Goal: Task Accomplishment & Management: Complete application form

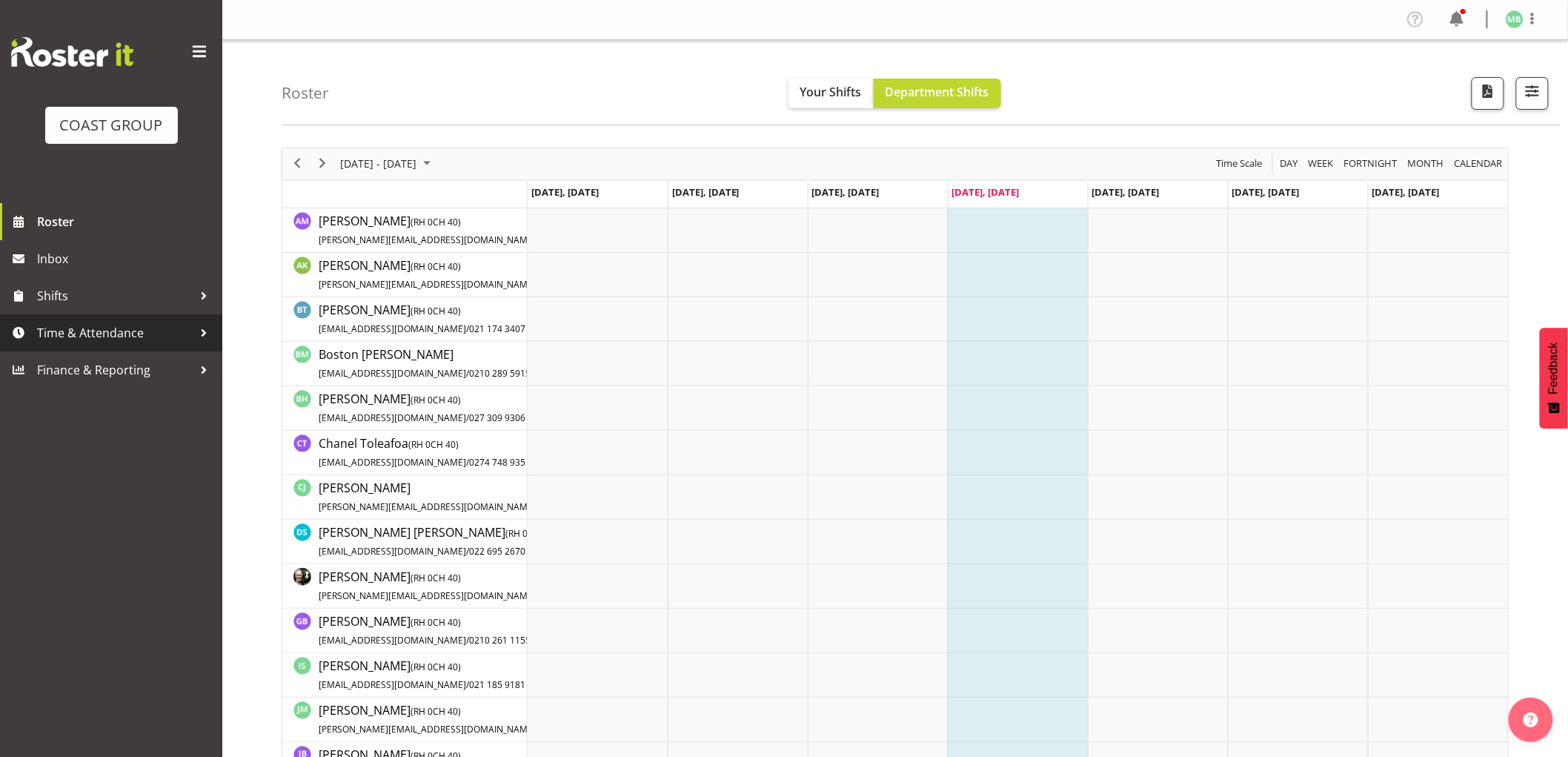
click at [109, 331] on span "Time & Attendance" at bounding box center [115, 332] width 156 height 22
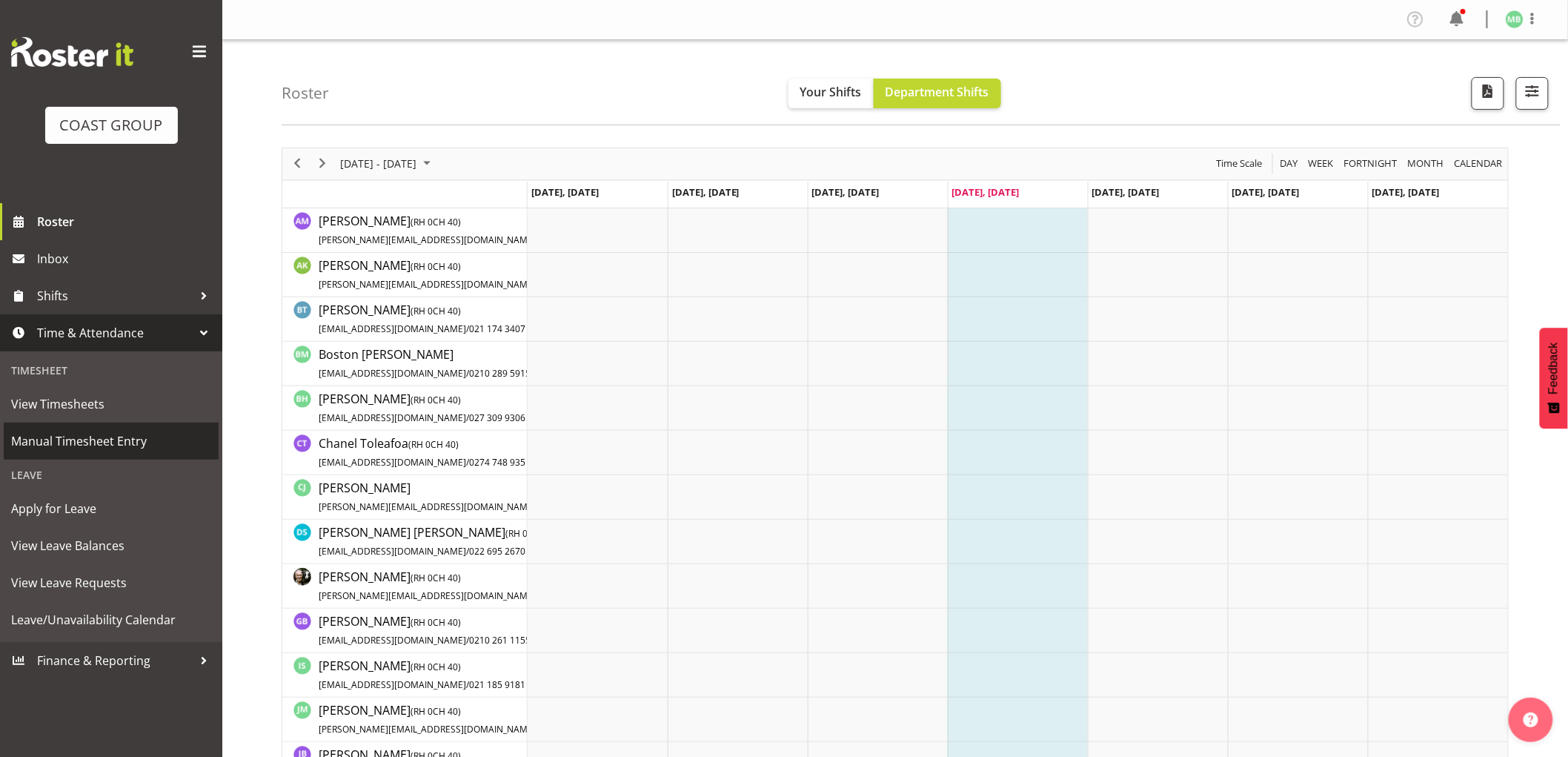
click at [127, 442] on span "Manual Timesheet Entry" at bounding box center [111, 441] width 200 height 22
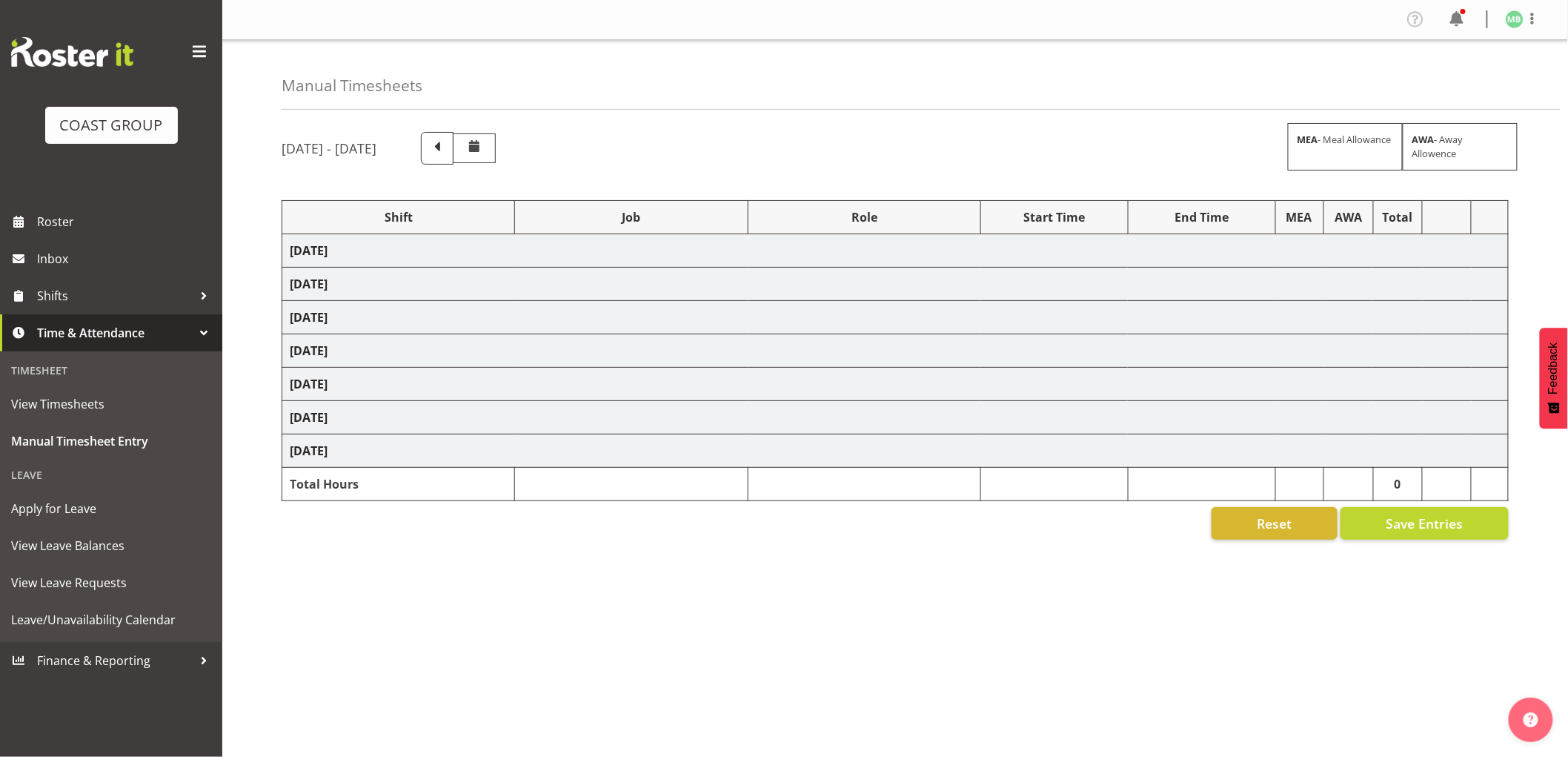
select select "16481"
select select "9464"
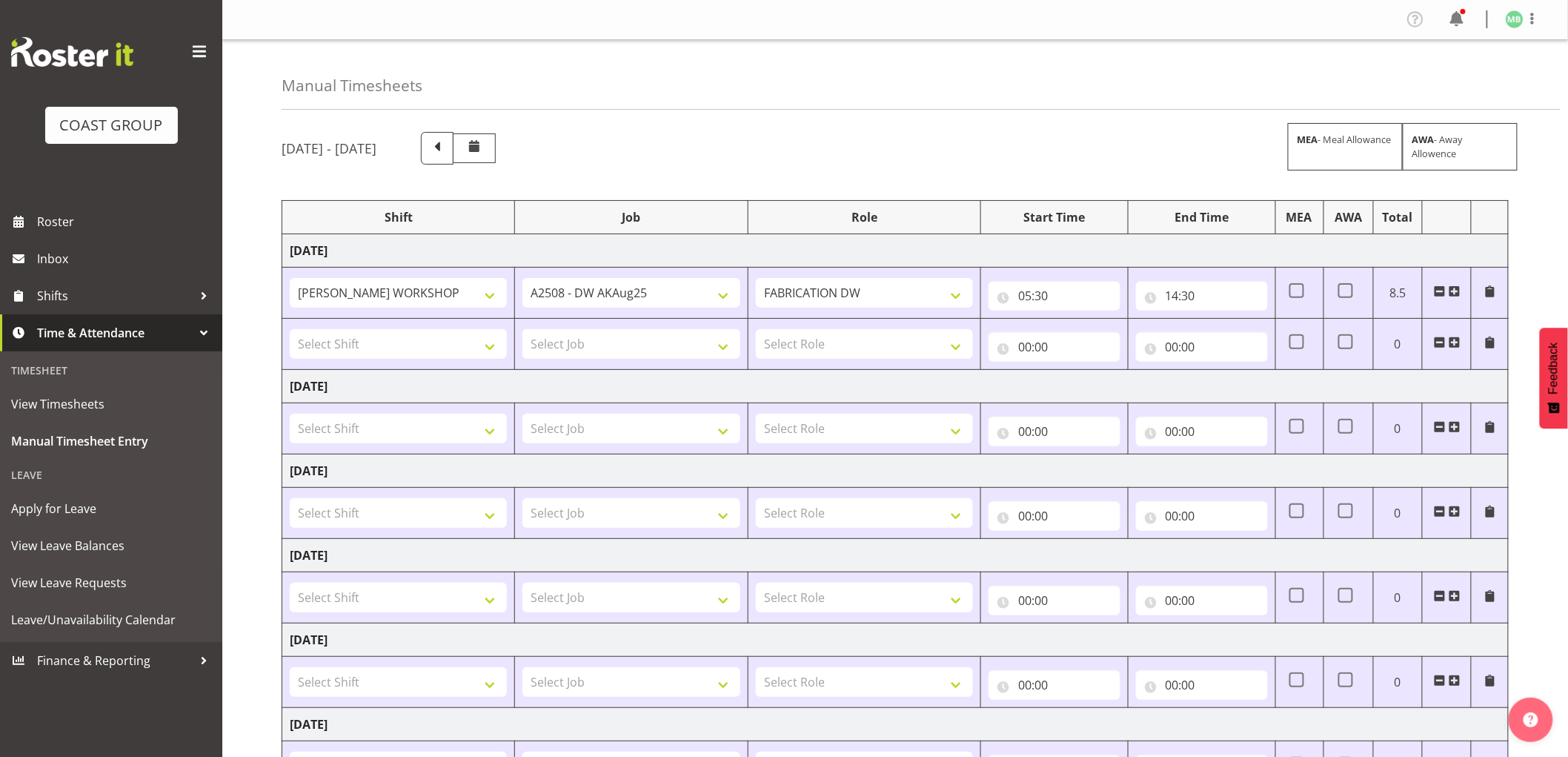
click at [1440, 336] on span at bounding box center [1439, 342] width 12 height 12
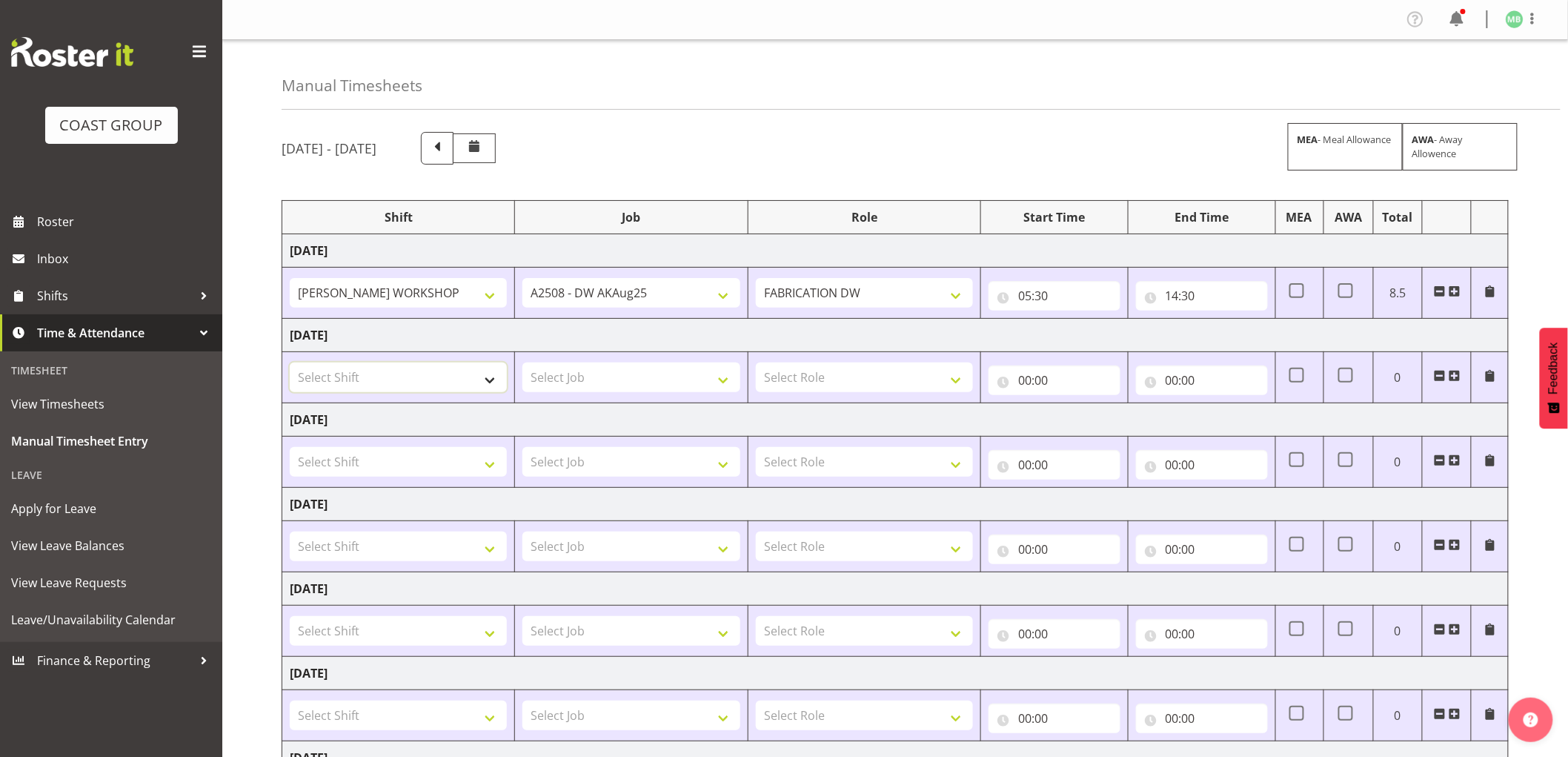
click at [384, 378] on select "Select Shift AKL SIGN ADMIN1 (LEAVE ALONE, DONT MAKE INACTIVE) CD AKL city CD T…" at bounding box center [398, 377] width 217 height 30
select select "16481"
click at [290, 363] on select "Select Shift AKL SIGN ADMIN1 (LEAVE ALONE, DONT MAKE INACTIVE) CD AKL city CD T…" at bounding box center [398, 377] width 217 height 30
click at [574, 378] on select "Select Job 1 Carlton Events 1 Carlton Hamilton 1 Carlton Wellington 1 EHS WAREH…" at bounding box center [631, 377] width 217 height 30
select select "9463"
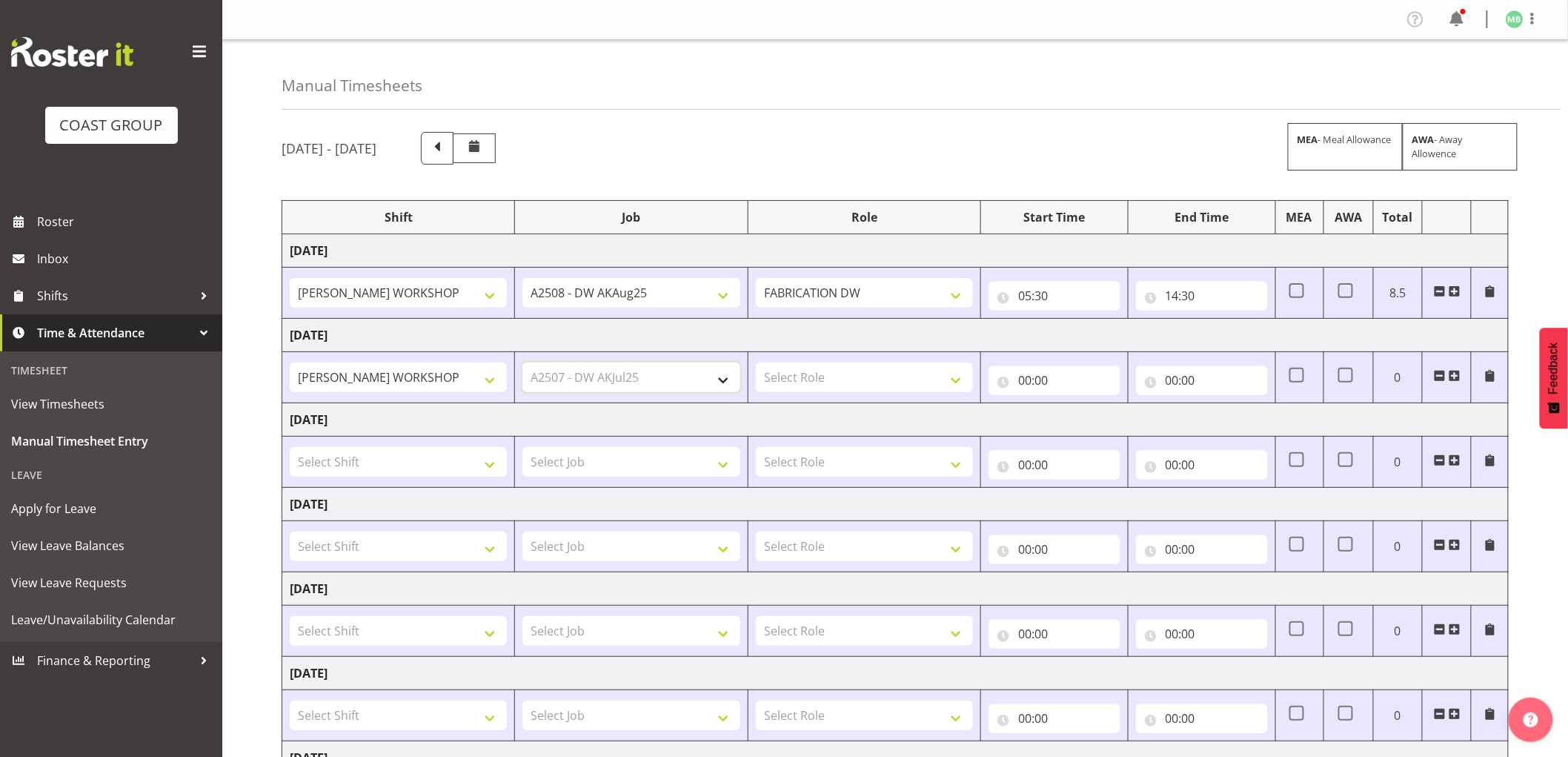
click at [522, 363] on select "Select Job 1 Carlton Events 1 Carlton Hamilton 1 Carlton Wellington 1 EHS WAREH…" at bounding box center [631, 377] width 217 height 30
click at [788, 376] on select "Select Role FABRICATION DW" at bounding box center [864, 377] width 217 height 30
select select "543"
click at [756, 363] on select "Select Role FABRICATION DW" at bounding box center [864, 377] width 217 height 30
click at [1026, 380] on input "00:00" at bounding box center [1054, 379] width 132 height 30
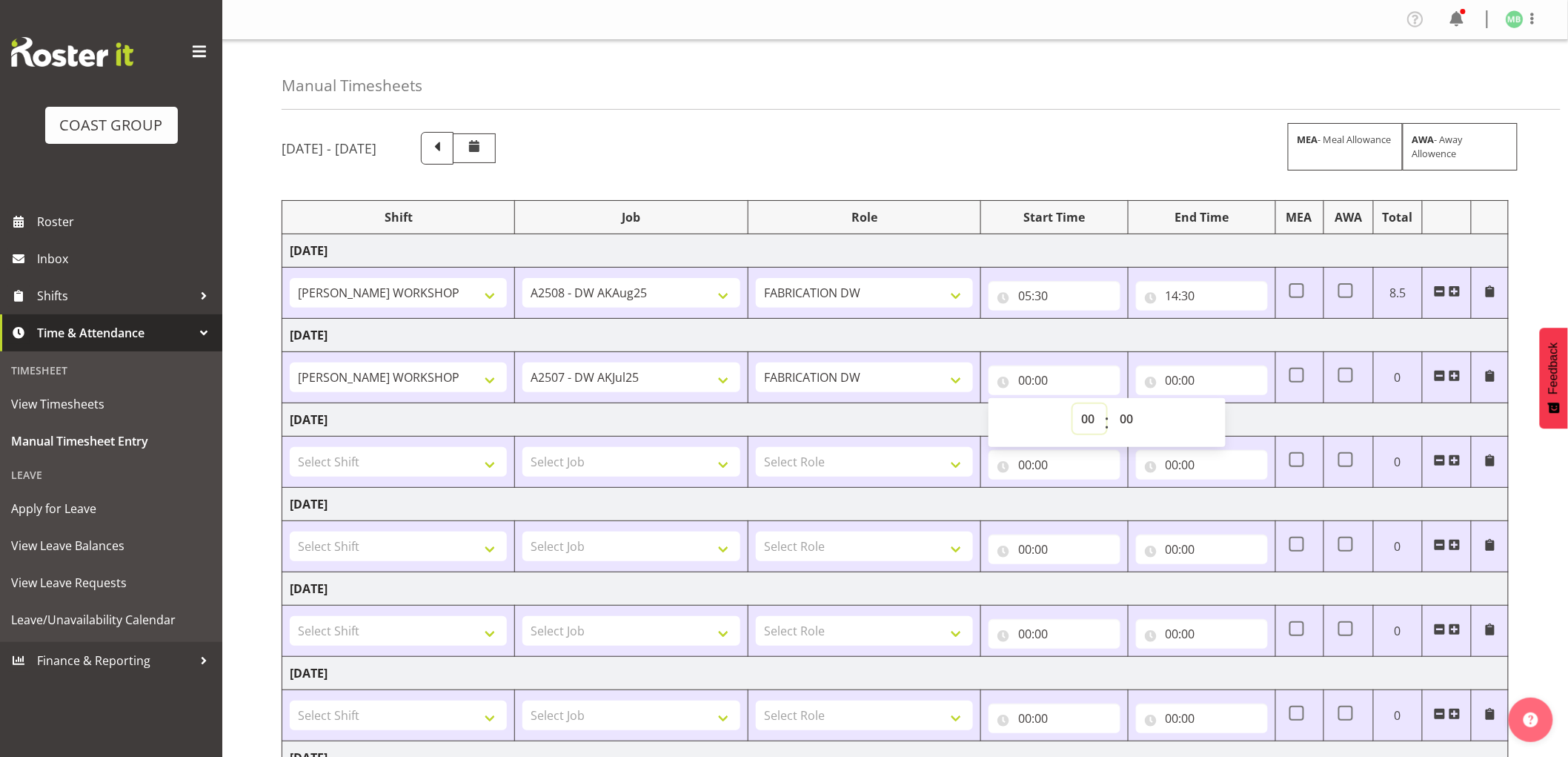
click at [1090, 419] on select "00 01 02 03 04 05 06 07 08 09 10 11 12 13 14 15 16 17 18 19 20 21 22 23" at bounding box center [1089, 419] width 34 height 30
select select "5"
click at [1073, 404] on select "00 01 02 03 04 05 06 07 08 09 10 11 12 13 14 15 16 17 18 19 20 21 22 23" at bounding box center [1089, 419] width 34 height 30
type input "05:00"
click at [1127, 419] on select "00 01 02 03 04 05 06 07 08 09 10 11 12 13 14 15 16 17 18 19 20 21 22 23 24 25 2…" at bounding box center [1128, 419] width 34 height 30
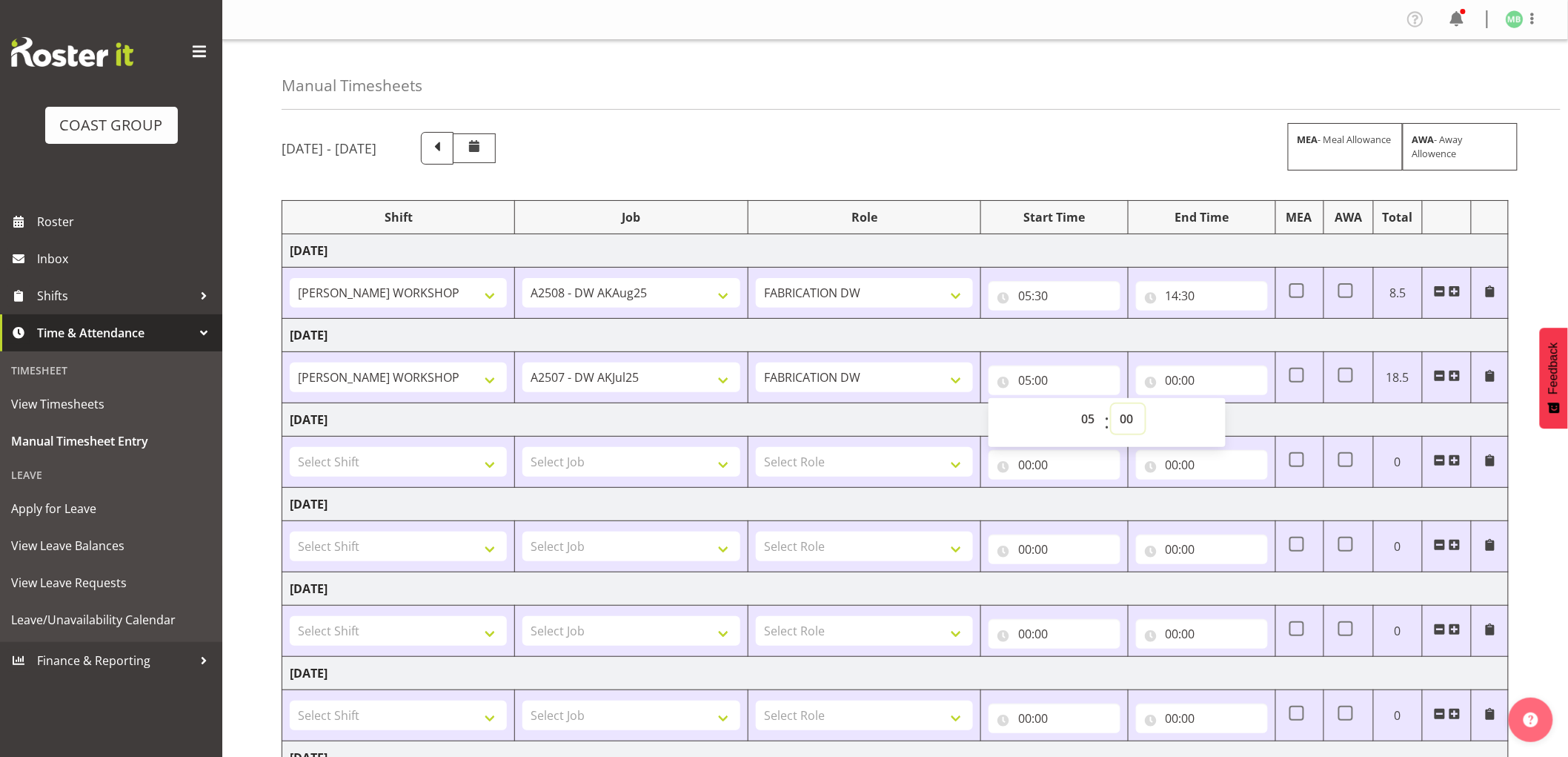
select select "30"
click at [1112, 404] on select "00 01 02 03 04 05 06 07 08 09 10 11 12 13 14 15 16 17 18 19 20 21 22 23 24 25 2…" at bounding box center [1128, 419] width 34 height 30
type input "05:30"
click at [1173, 378] on input "00:00" at bounding box center [1201, 379] width 132 height 30
click at [1236, 419] on select "00 01 02 03 04 05 06 07 08 09 10 11 12 13 14 15 16 17 18 19 20 21 22 23" at bounding box center [1237, 419] width 34 height 30
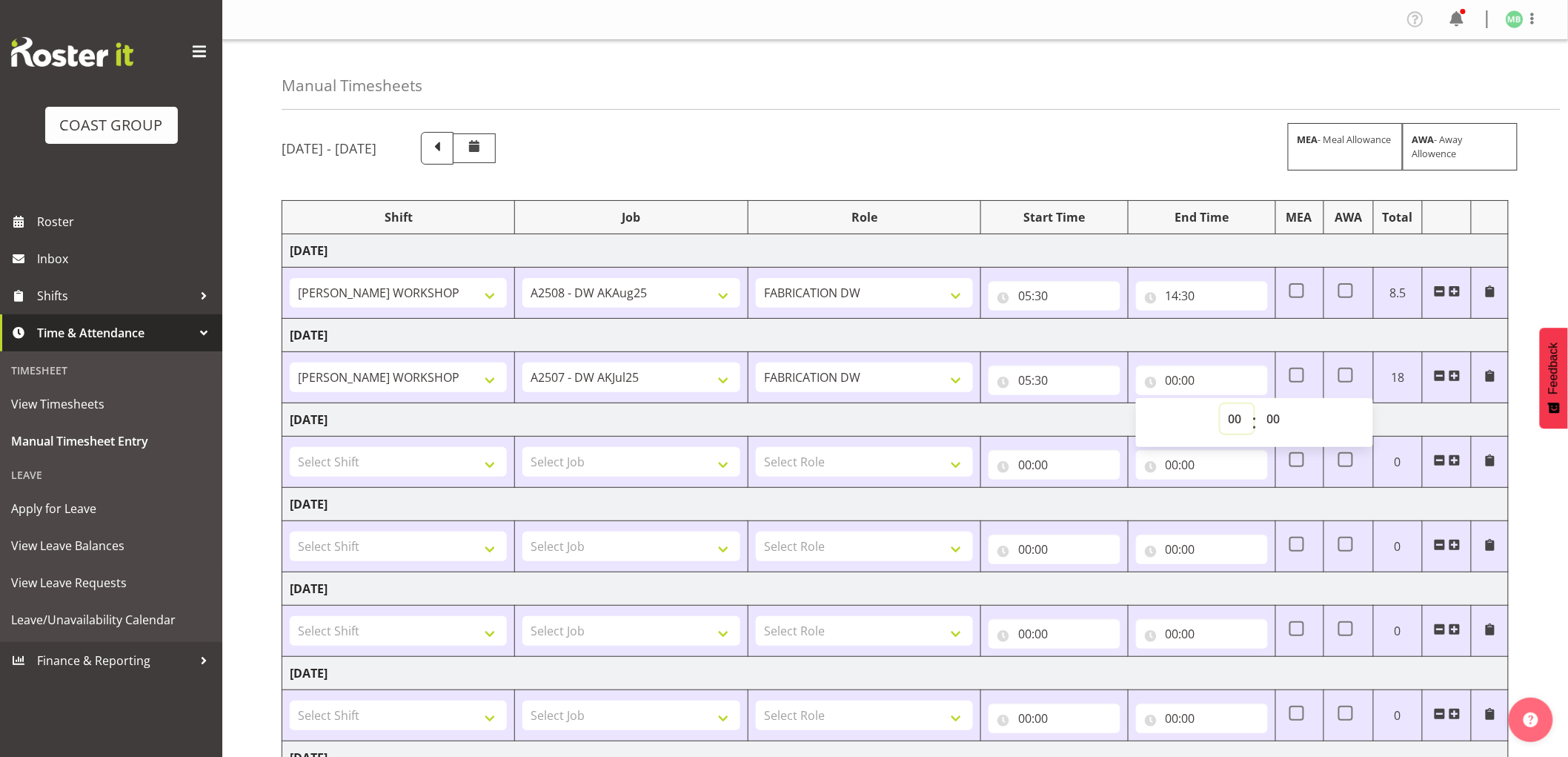
select select "14"
click at [1220, 404] on select "00 01 02 03 04 05 06 07 08 09 10 11 12 13 14 15 16 17 18 19 20 21 22 23" at bounding box center [1237, 419] width 34 height 30
type input "14:00"
drag, startPoint x: 1276, startPoint y: 418, endPoint x: 1277, endPoint y: 405, distance: 13.0
click at [1277, 416] on select "00 01 02 03 04 05 06 07 08 09 10 11 12 13 14 15 16 17 18 19 20 21 22 23 24 25 2…" at bounding box center [1275, 419] width 34 height 30
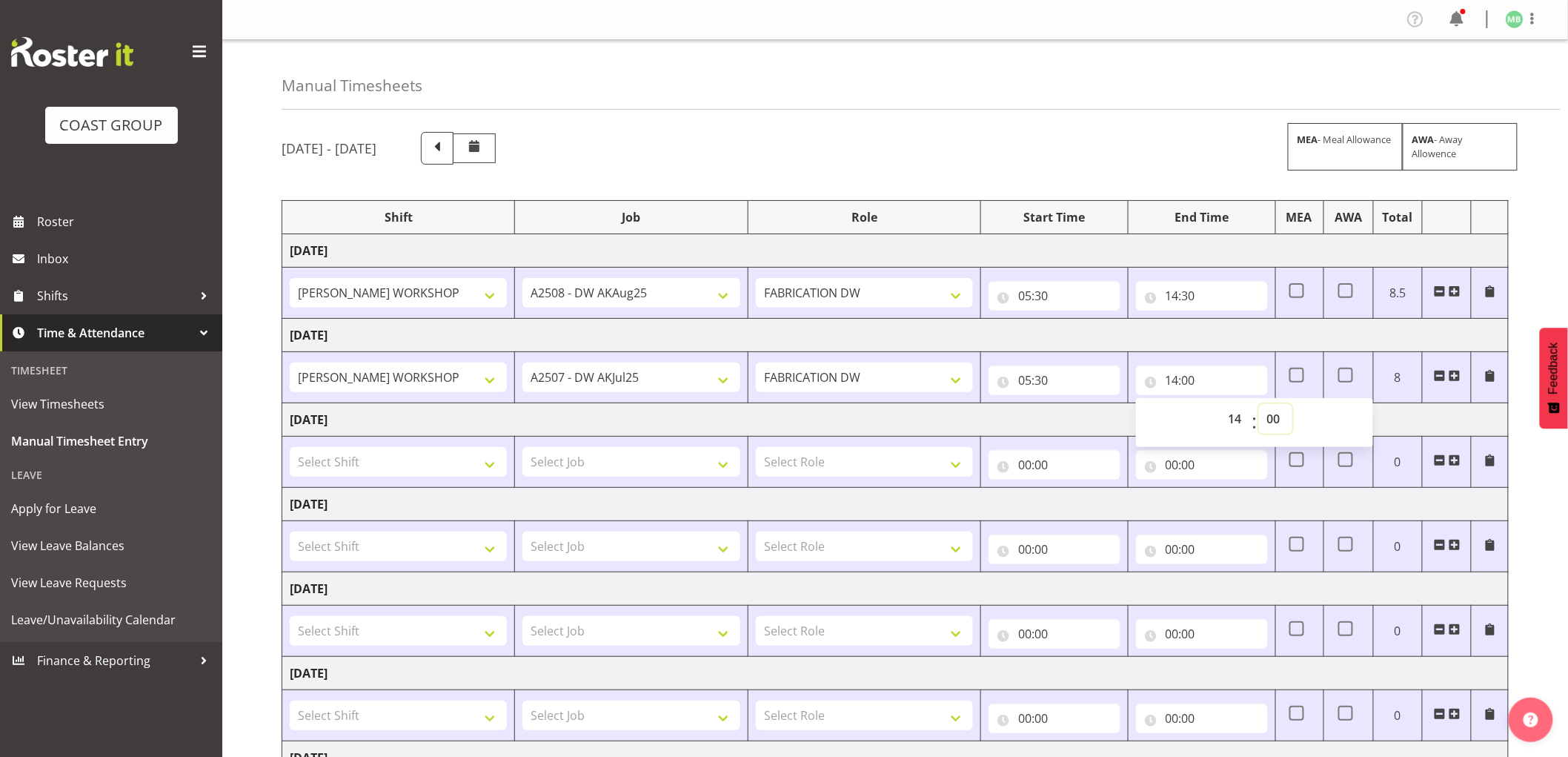
select select "30"
click at [1259, 404] on select "00 01 02 03 04 05 06 07 08 09 10 11 12 13 14 15 16 17 18 19 20 21 22 23 24 25 2…" at bounding box center [1275, 419] width 34 height 30
type input "14:30"
click at [1540, 485] on div "August 13th - August 19th 2025 MEA - Meal Allowance AWA - Away Allowence Shift …" at bounding box center [925, 515] width 1287 height 788
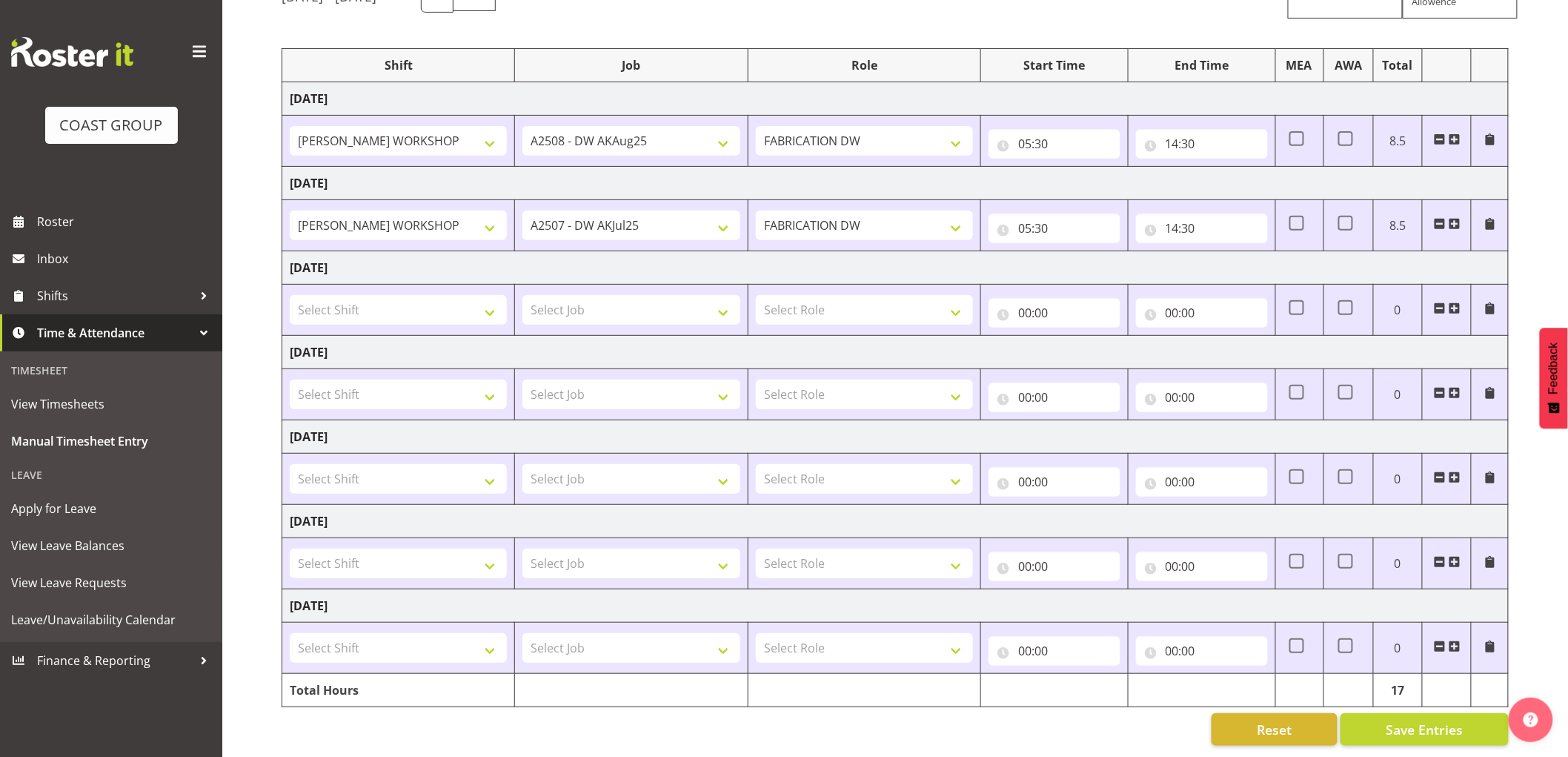
scroll to position [166, 0]
click at [1416, 720] on span "Save Entries" at bounding box center [1424, 729] width 77 height 19
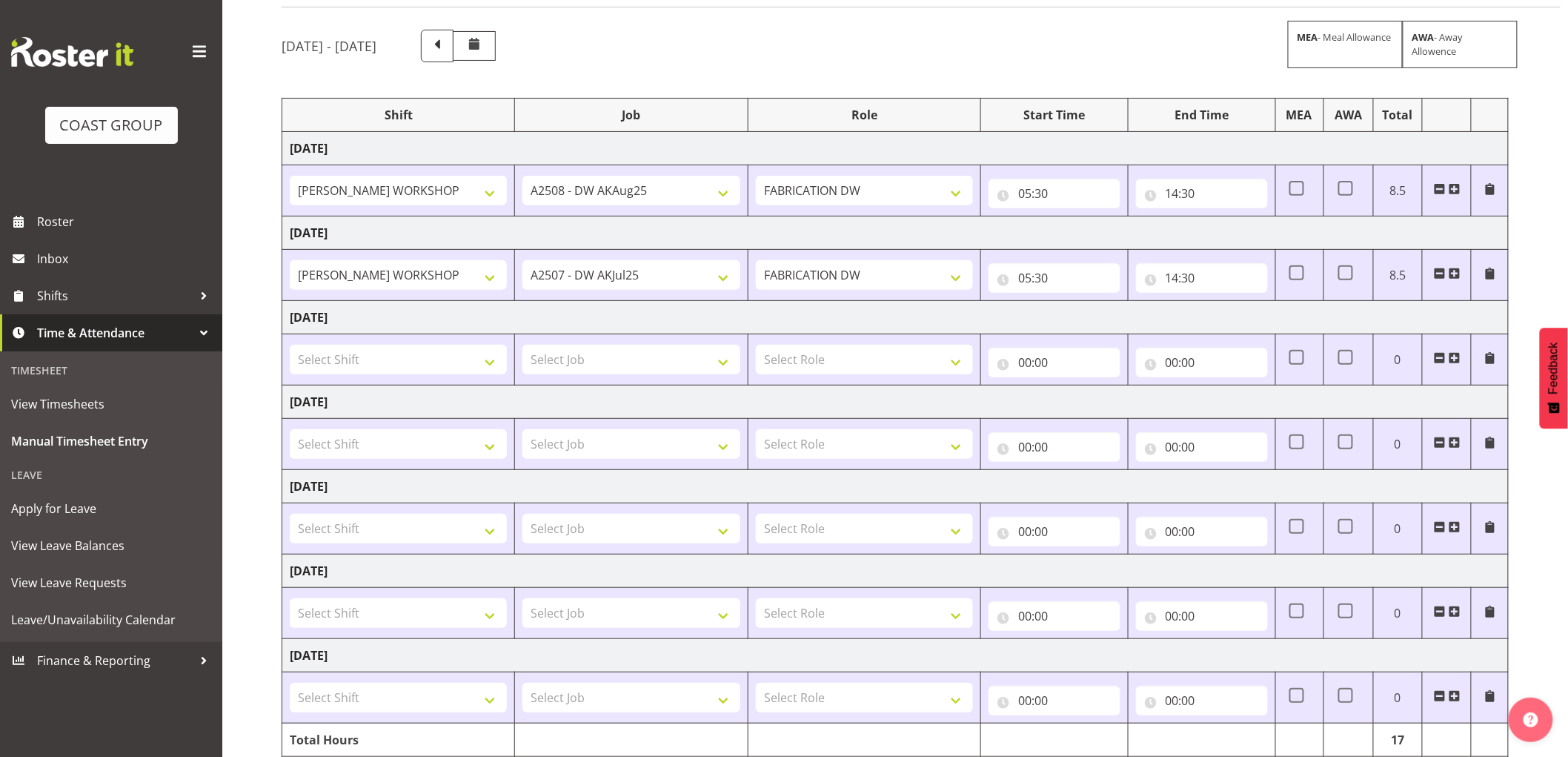
scroll to position [0, 0]
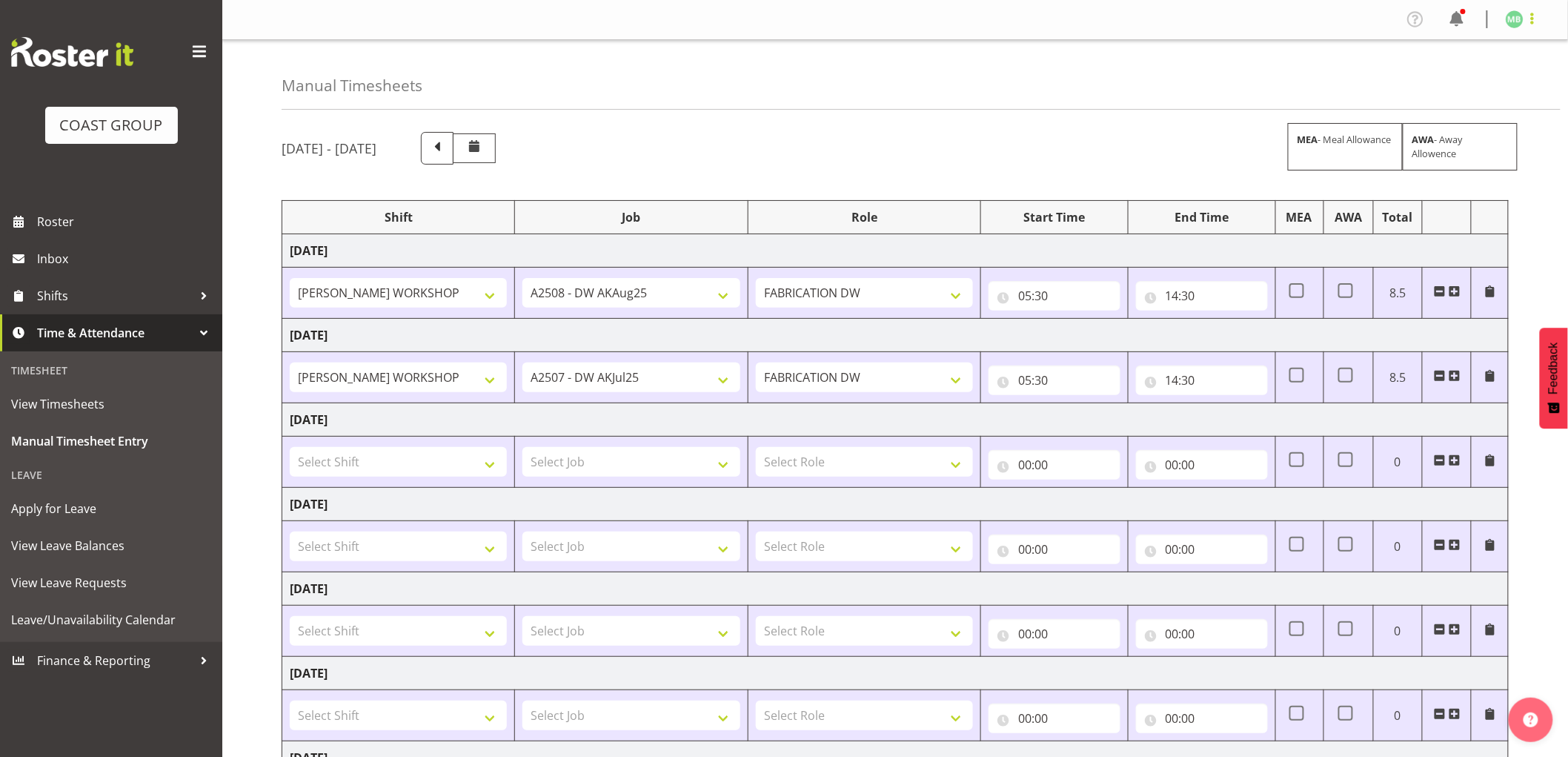
click at [1532, 15] on span at bounding box center [1532, 18] width 18 height 18
click at [1446, 76] on link "Log Out" at bounding box center [1470, 78] width 142 height 27
